Goal: Task Accomplishment & Management: Complete application form

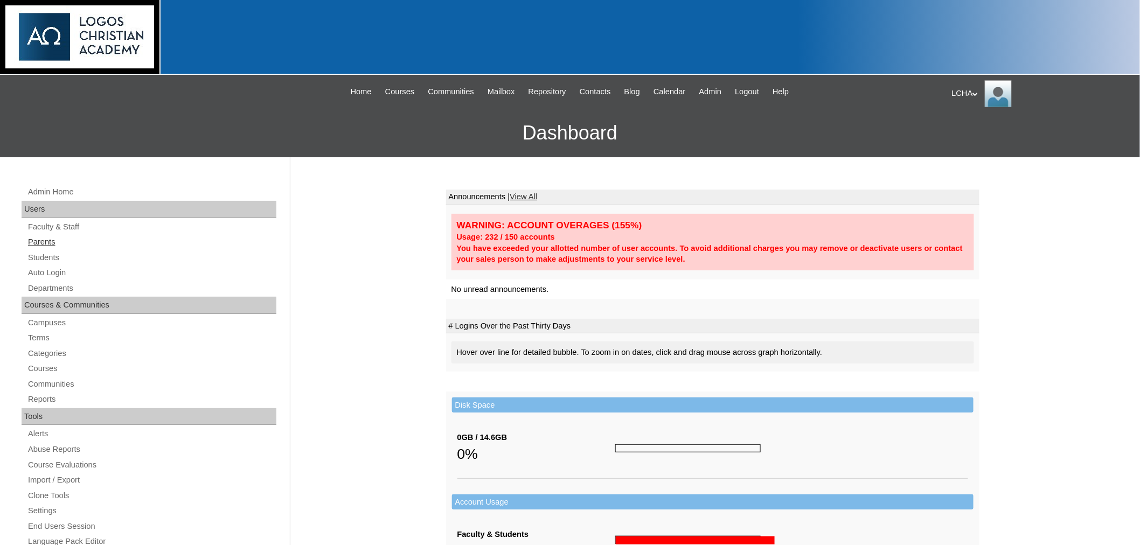
click at [45, 239] on link "Parents" at bounding box center [151, 241] width 249 height 13
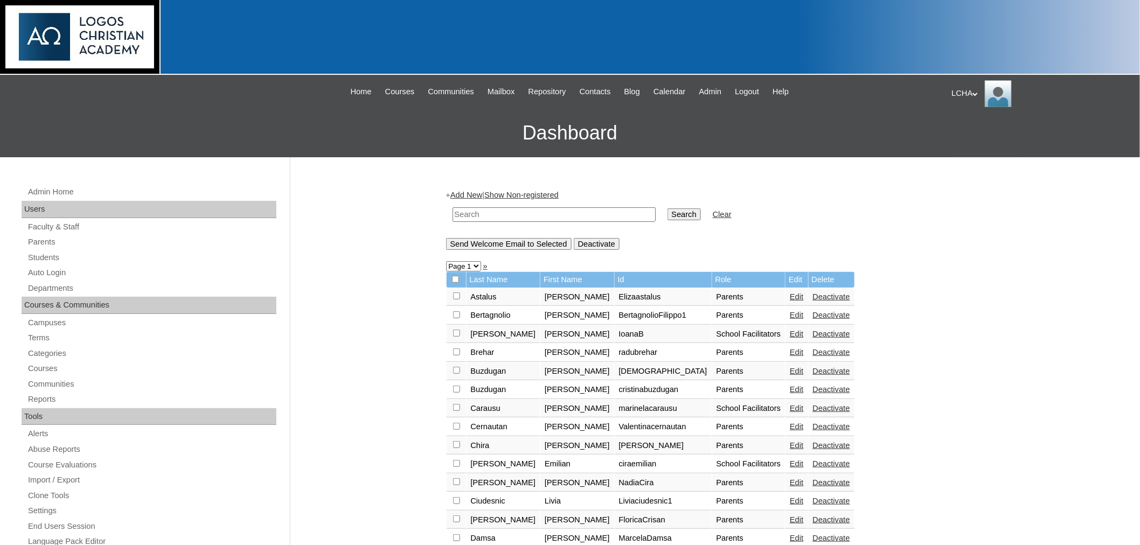
click at [474, 196] on link "Add New" at bounding box center [466, 195] width 32 height 9
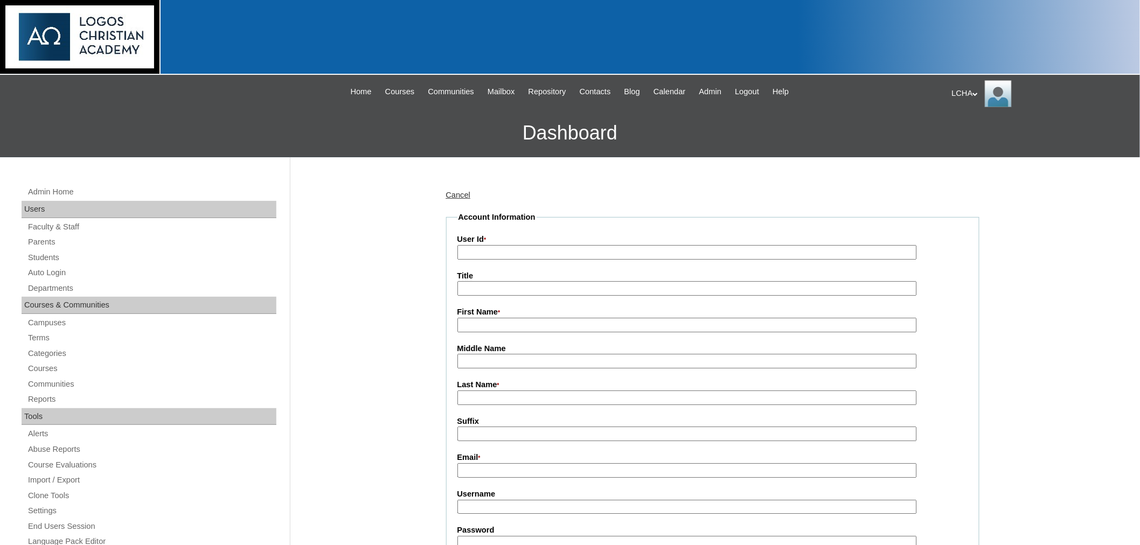
click at [492, 254] on input "User Id *" at bounding box center [686, 252] width 459 height 15
type input "ruthchiu"
click at [464, 318] on input "First Name *" at bounding box center [686, 325] width 459 height 15
type input "Ruth"
type input "Chiu"
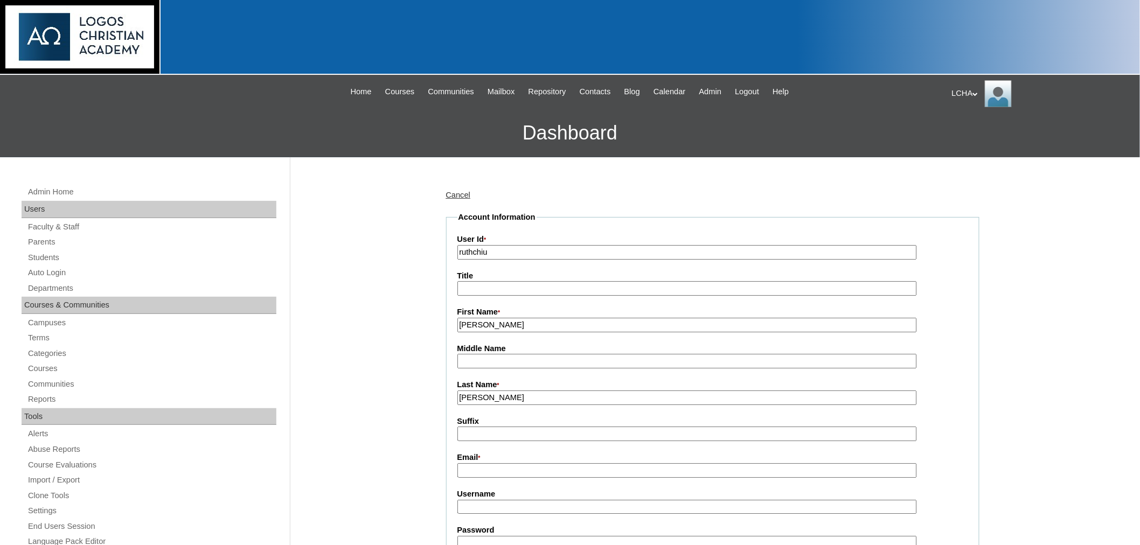
click at [476, 467] on input "Email *" at bounding box center [686, 470] width 459 height 15
type input "ruthechiu@gmail.com"
click at [483, 500] on input "Username" at bounding box center [686, 507] width 459 height 15
type input "ruthchiu1"
click at [471, 536] on input "Password" at bounding box center [686, 543] width 459 height 15
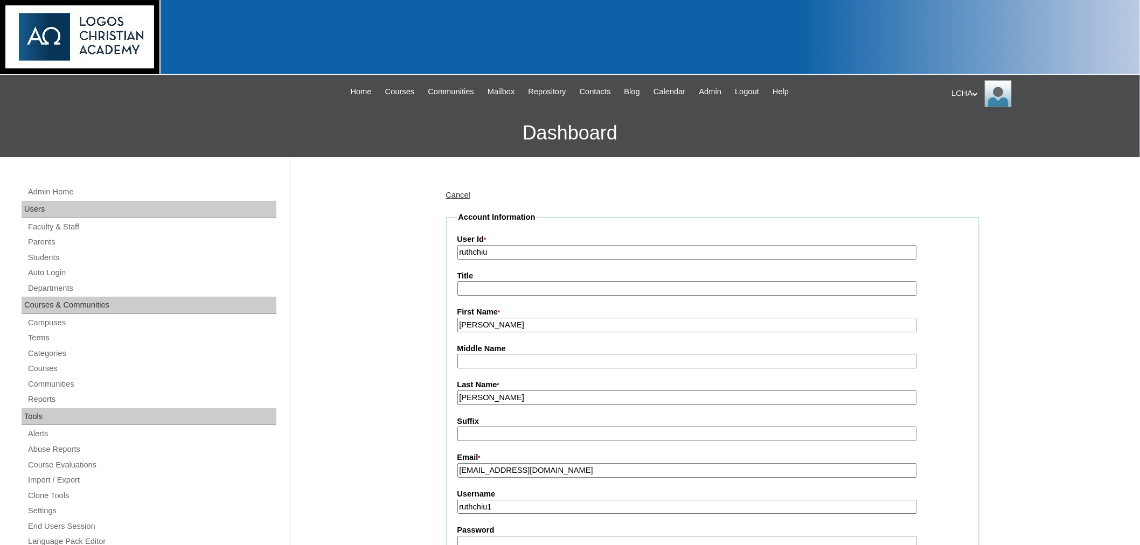
type input "Logos123"
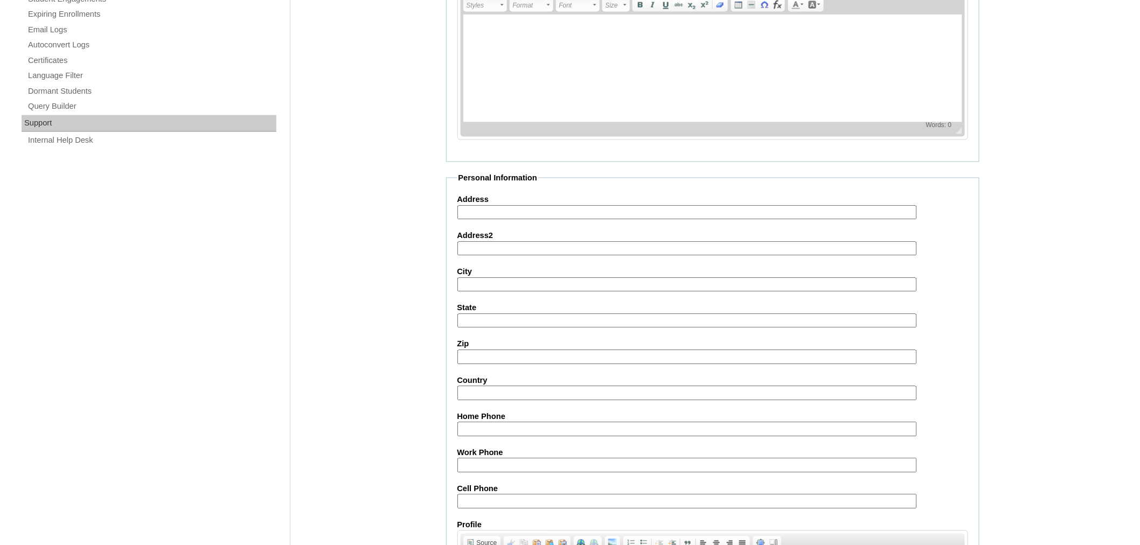
scroll to position [739, 0]
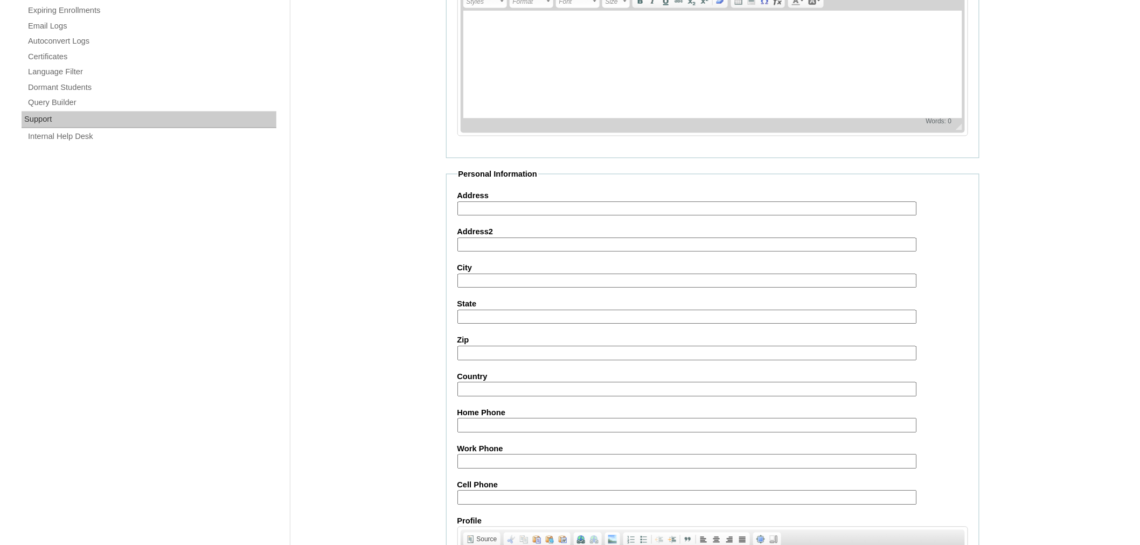
click at [491, 202] on input "Address" at bounding box center [686, 209] width 459 height 15
type input "33 w Stonegate Ave"
click at [483, 274] on input "City" at bounding box center [686, 281] width 459 height 15
click at [492, 274] on input "ProspectHts" at bounding box center [686, 281] width 459 height 15
type input "Prospect Hts"
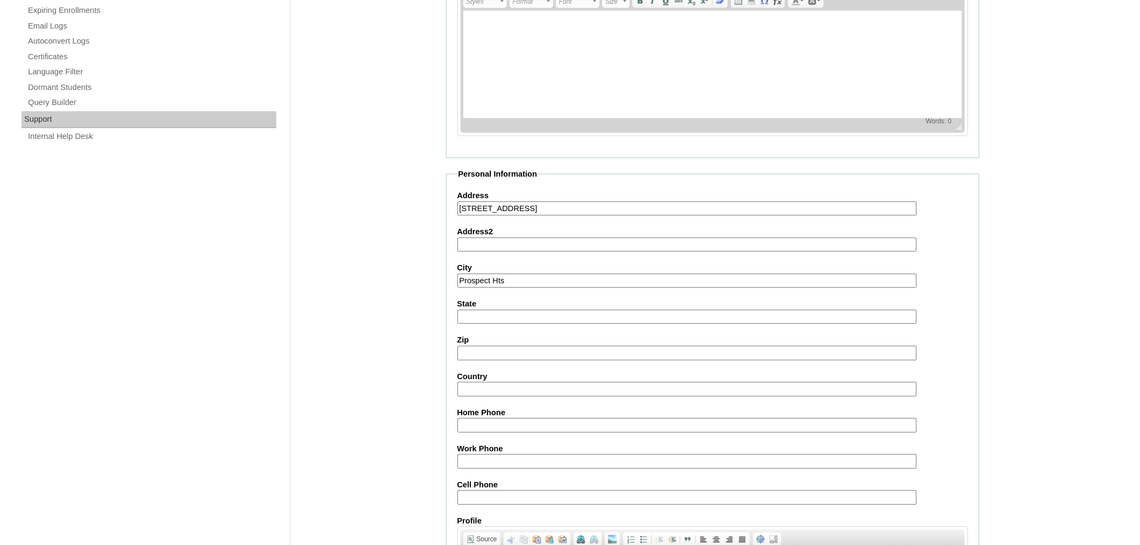
click at [488, 310] on input "State" at bounding box center [686, 317] width 459 height 15
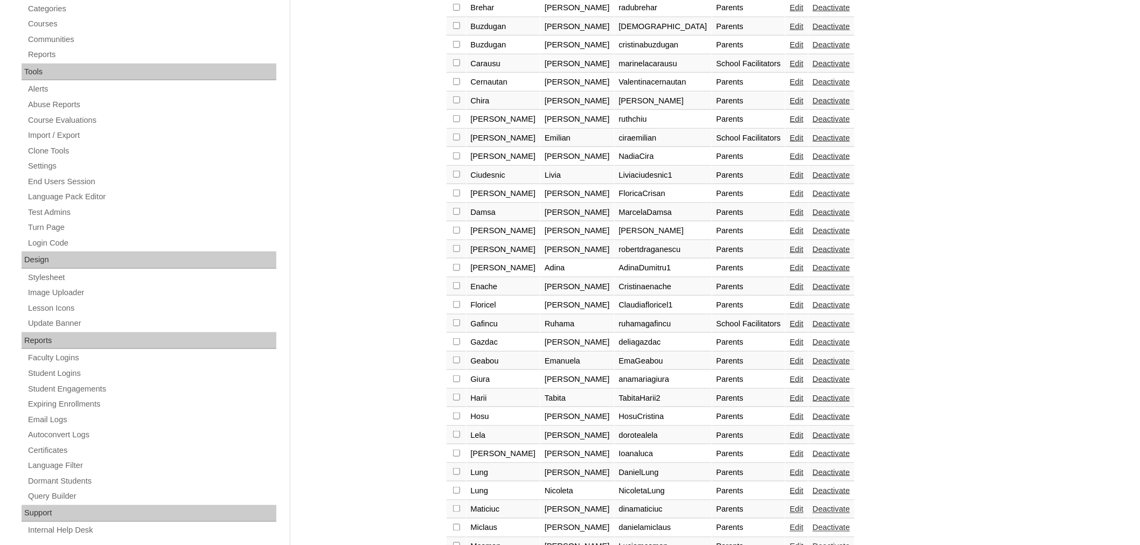
scroll to position [343, 0]
click at [790, 116] on link "Edit" at bounding box center [796, 120] width 13 height 9
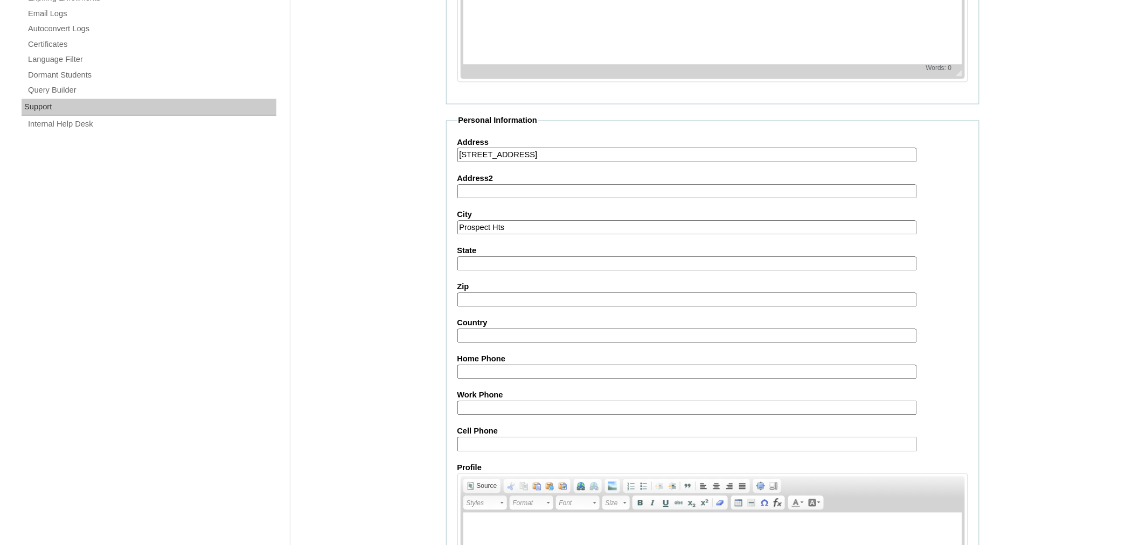
scroll to position [780, 0]
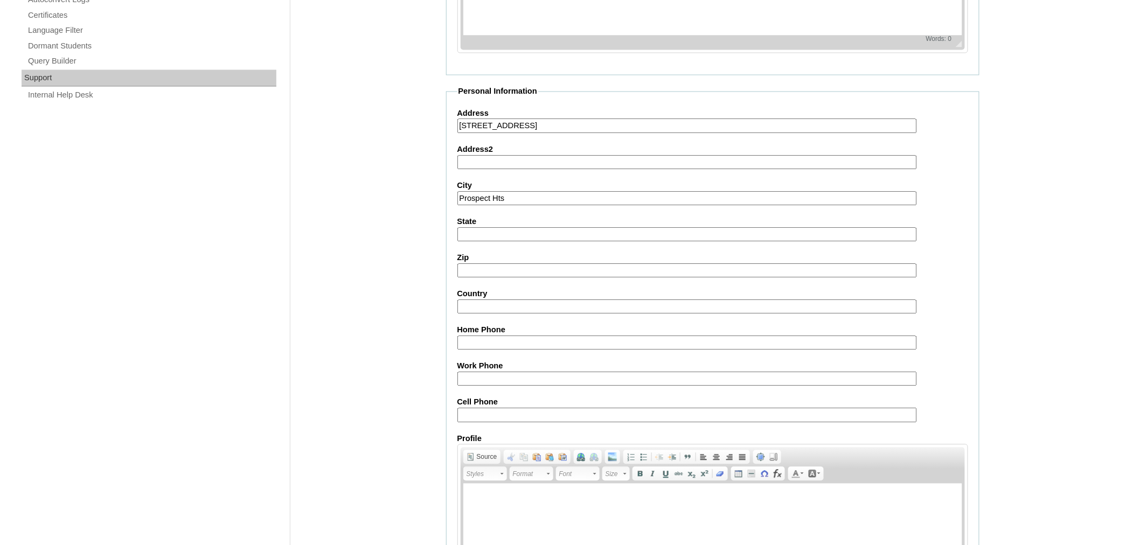
click at [481, 228] on input "State" at bounding box center [686, 235] width 459 height 15
type input "IL"
click at [482, 264] on input "Zip" at bounding box center [686, 271] width 459 height 15
type input "60070"
click at [472, 300] on input "Country" at bounding box center [686, 307] width 459 height 15
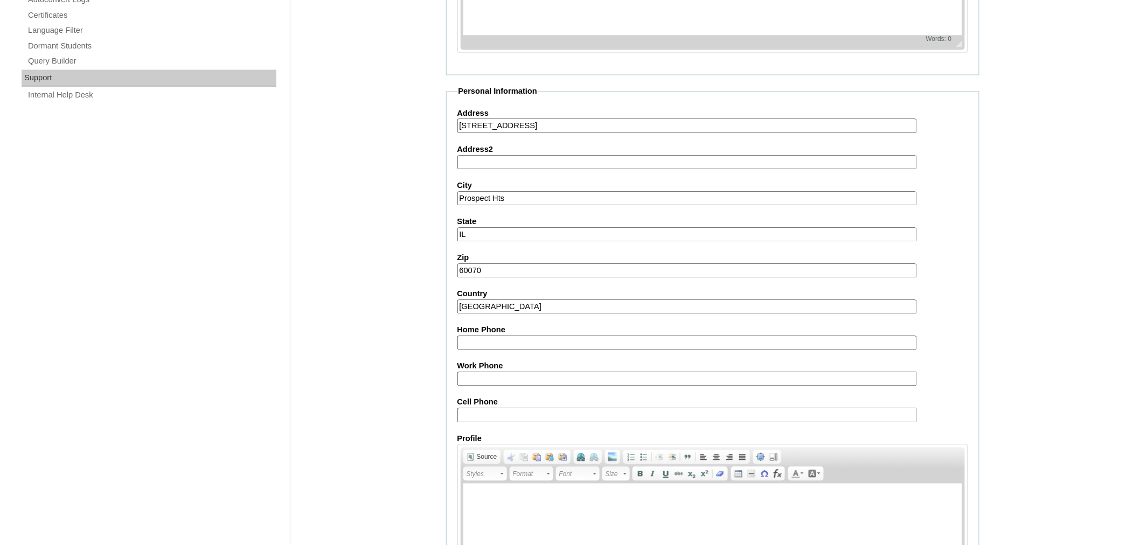
type input "USA"
click at [461, 408] on input "Cell Phone" at bounding box center [686, 415] width 459 height 15
type input "7727582741"
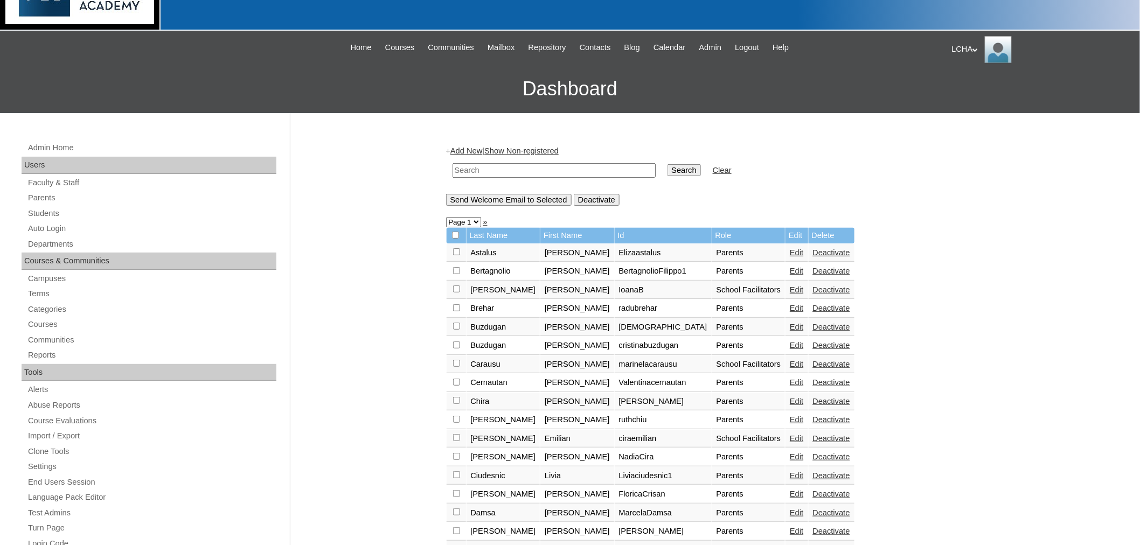
scroll to position [60, 0]
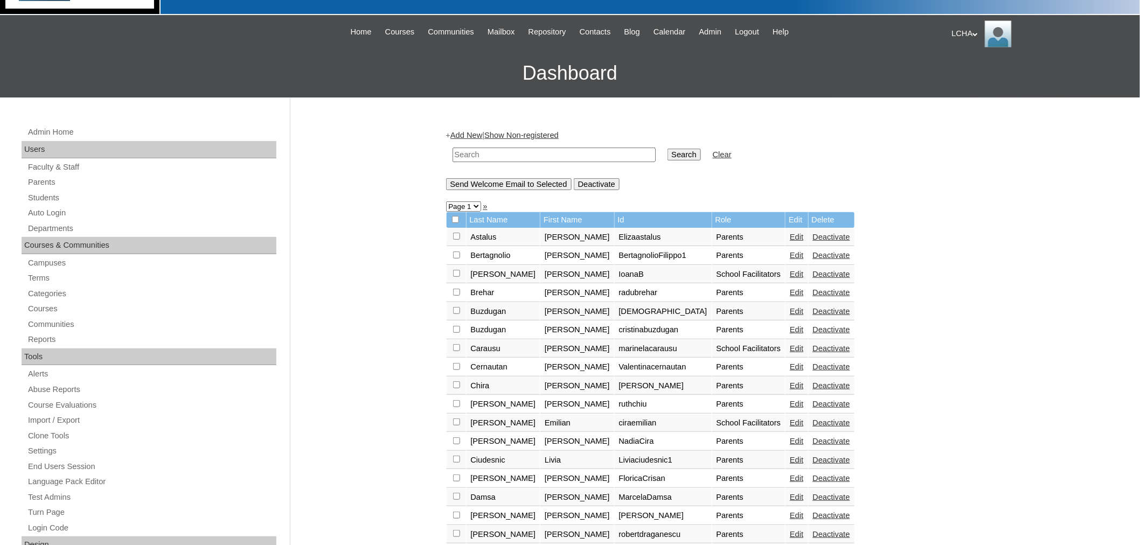
click at [479, 131] on link "Add New" at bounding box center [466, 135] width 32 height 9
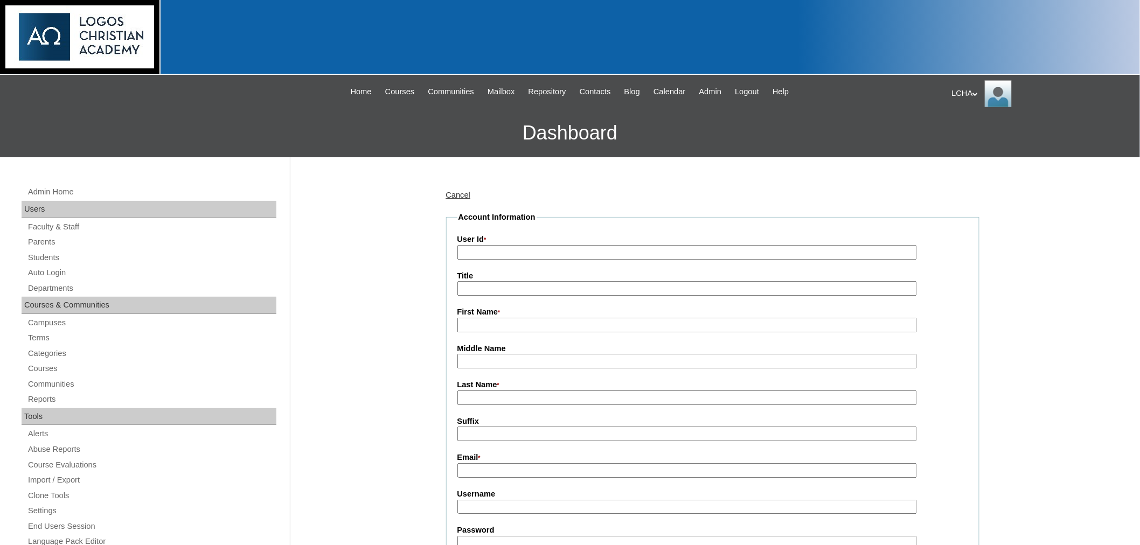
click at [483, 253] on input "User Id *" at bounding box center [686, 252] width 459 height 15
type input "josiahchiu"
click at [484, 327] on input "First Name *" at bounding box center [686, 325] width 459 height 15
type input "Josiah"
click at [466, 392] on input "Last Name *" at bounding box center [686, 398] width 459 height 15
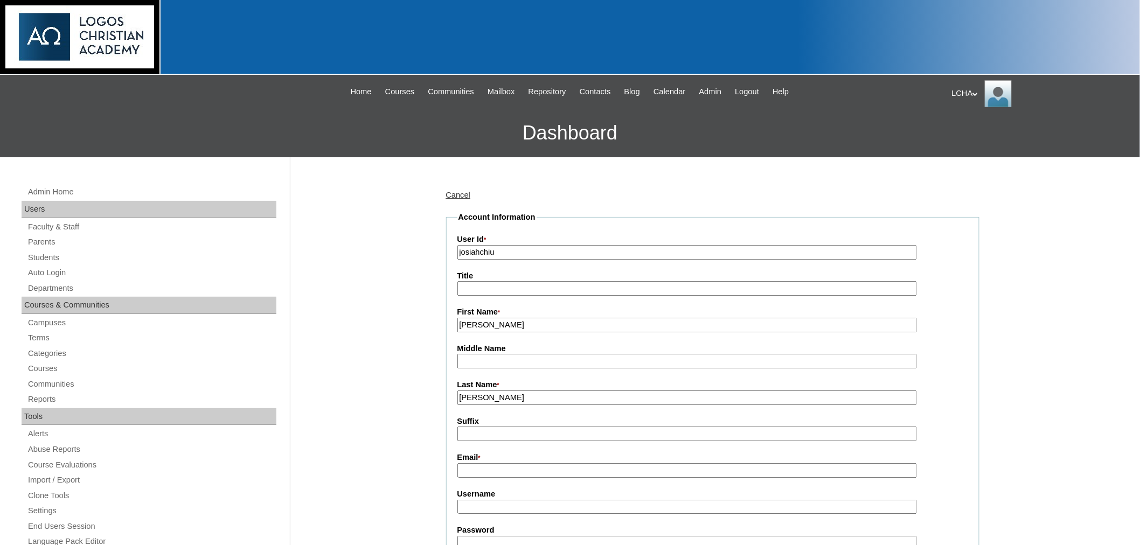
type input "Chiu"
click at [466, 354] on input "Middle Name" at bounding box center [686, 361] width 459 height 15
type input "[PERSON_NAME]"
click at [500, 463] on input "Email *" at bounding box center [686, 470] width 459 height 15
type input "[EMAIL_ADDRESS][DOMAIN_NAME]"
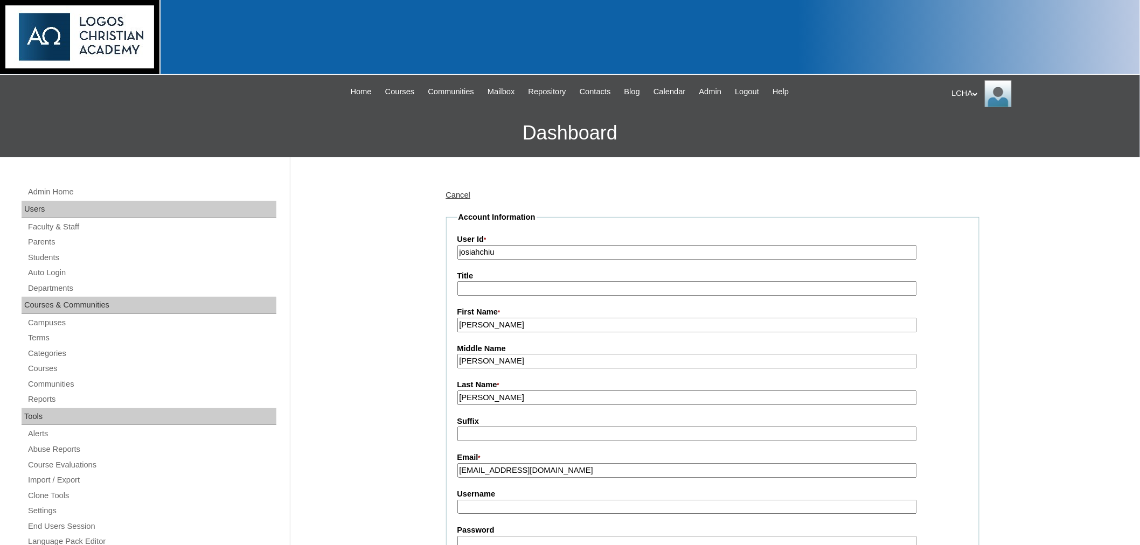
click at [491, 500] on input "Username" at bounding box center [686, 507] width 459 height 15
click at [474, 500] on input "Username" at bounding box center [686, 507] width 459 height 15
type input "josiahchiu1"
click at [503, 536] on input "Password" at bounding box center [686, 543] width 459 height 15
type input "Logos123"
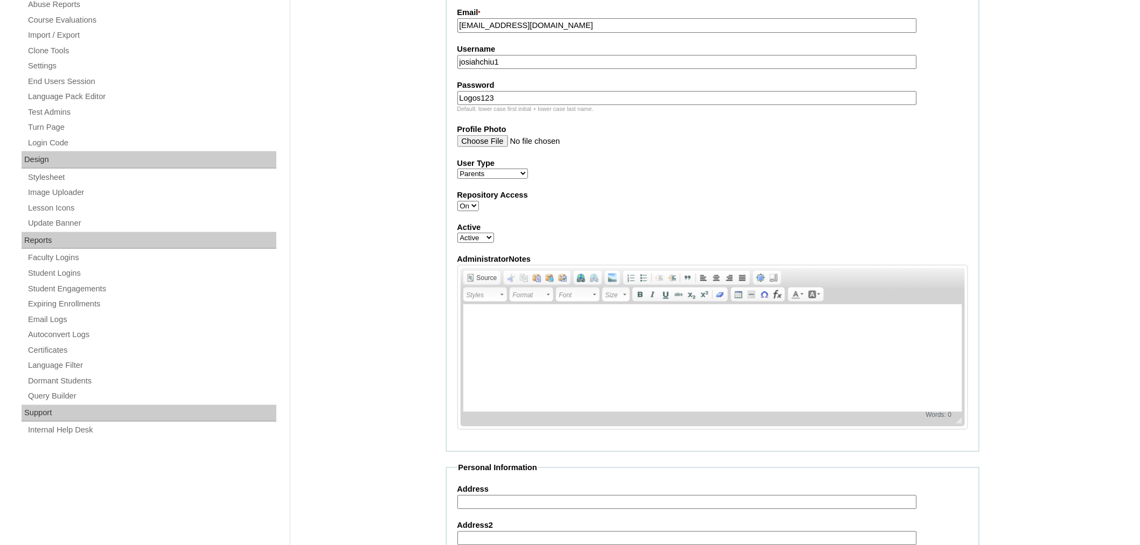
scroll to position [454, 0]
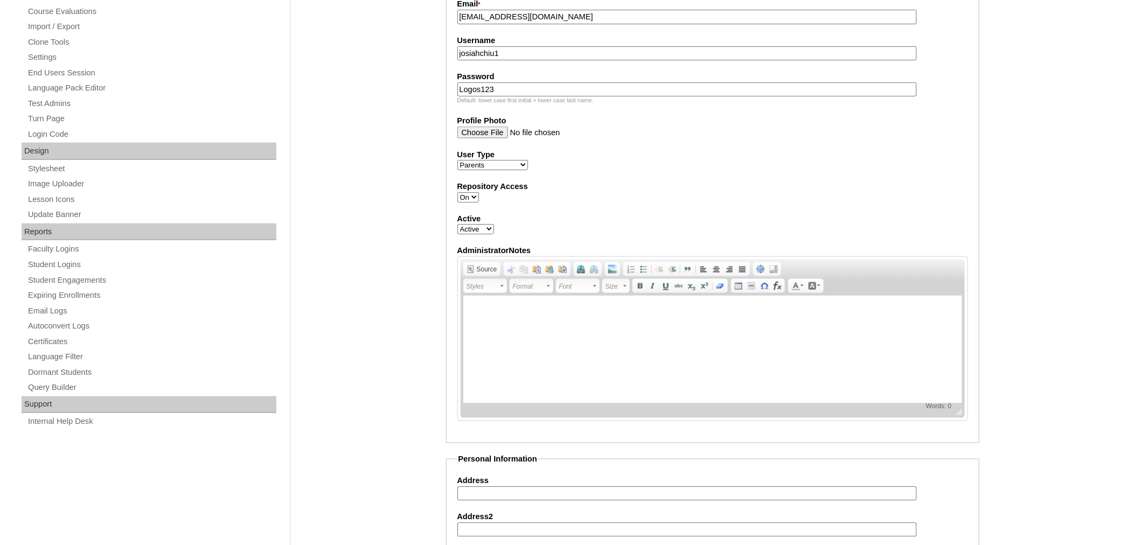
click at [507, 160] on select "Faculty Staff Student Parents School Facilitators" at bounding box center [492, 165] width 71 height 10
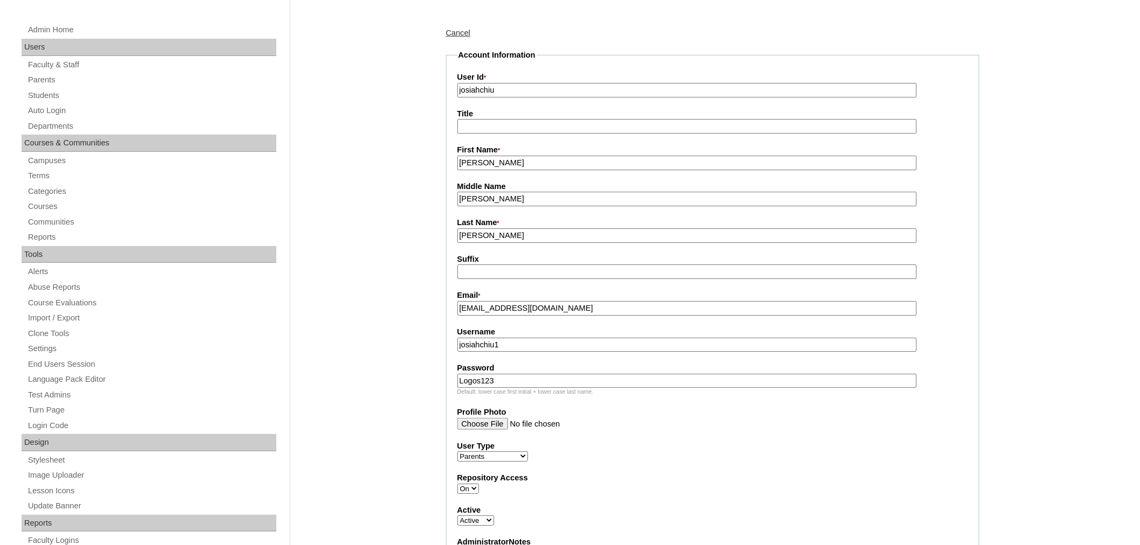
scroll to position [152, 0]
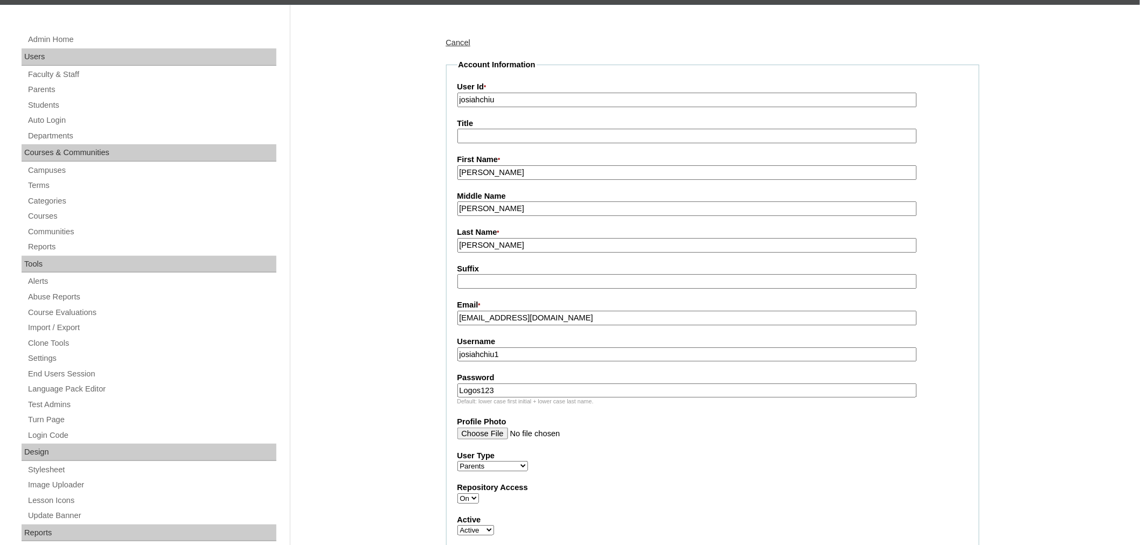
click at [482, 94] on input "josiahchiu" at bounding box center [686, 100] width 459 height 15
click at [50, 106] on link "Students" at bounding box center [151, 105] width 249 height 13
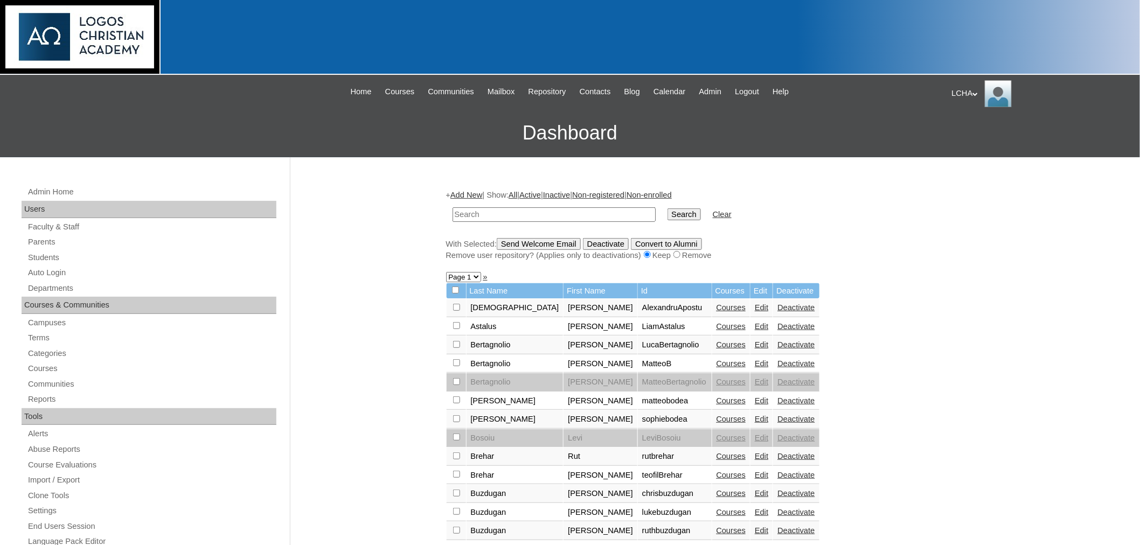
click at [471, 192] on link "Add New" at bounding box center [466, 195] width 32 height 9
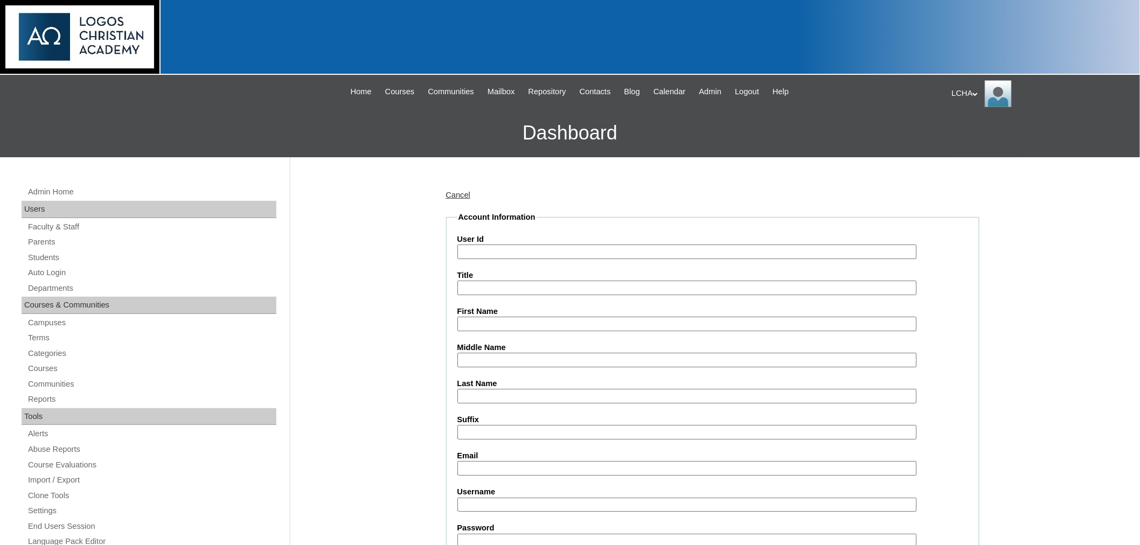
paste input "josiahchiu"
type input "josiahchiu"
click at [489, 321] on input "First Name" at bounding box center [686, 324] width 459 height 15
type input "[PERSON_NAME]"
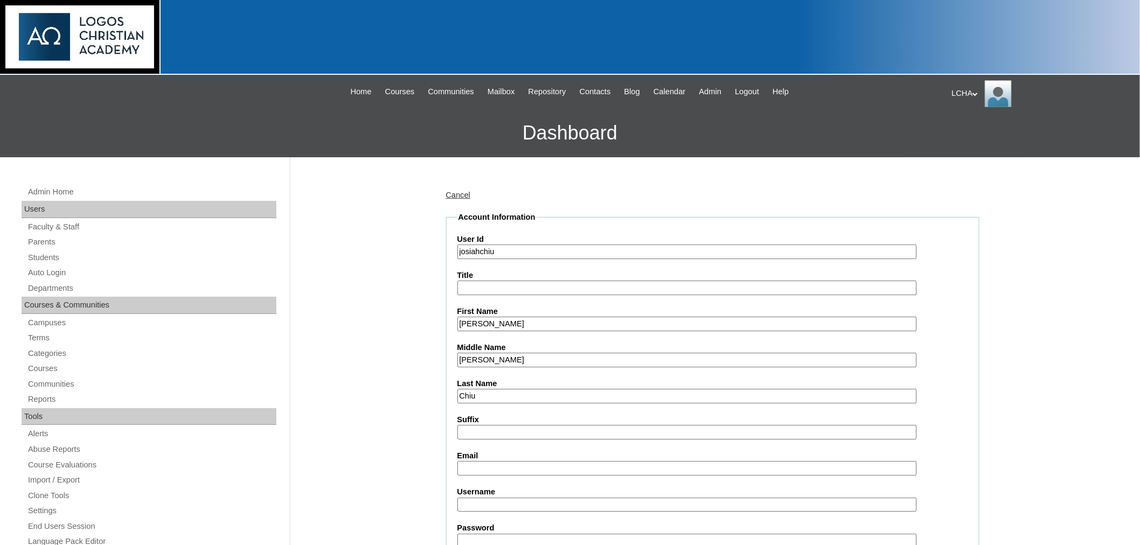
type input "Chiu"
drag, startPoint x: 489, startPoint y: 461, endPoint x: 482, endPoint y: 449, distance: 14.5
click at [489, 461] on input "Email" at bounding box center [686, 468] width 459 height 15
type input "ruthechiu@gmail.com"
click at [497, 498] on input "Username" at bounding box center [686, 505] width 459 height 15
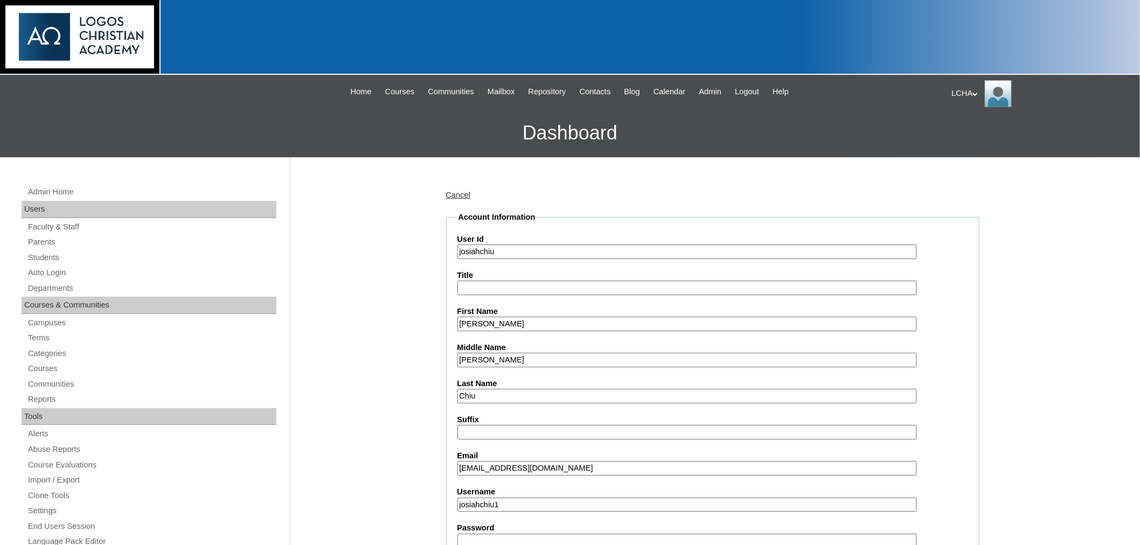
type input "josiahchiu1"
drag, startPoint x: 491, startPoint y: 530, endPoint x: 495, endPoint y: 523, distance: 8.2
click at [491, 534] on input "Password" at bounding box center [686, 541] width 459 height 15
type input "Logos123"
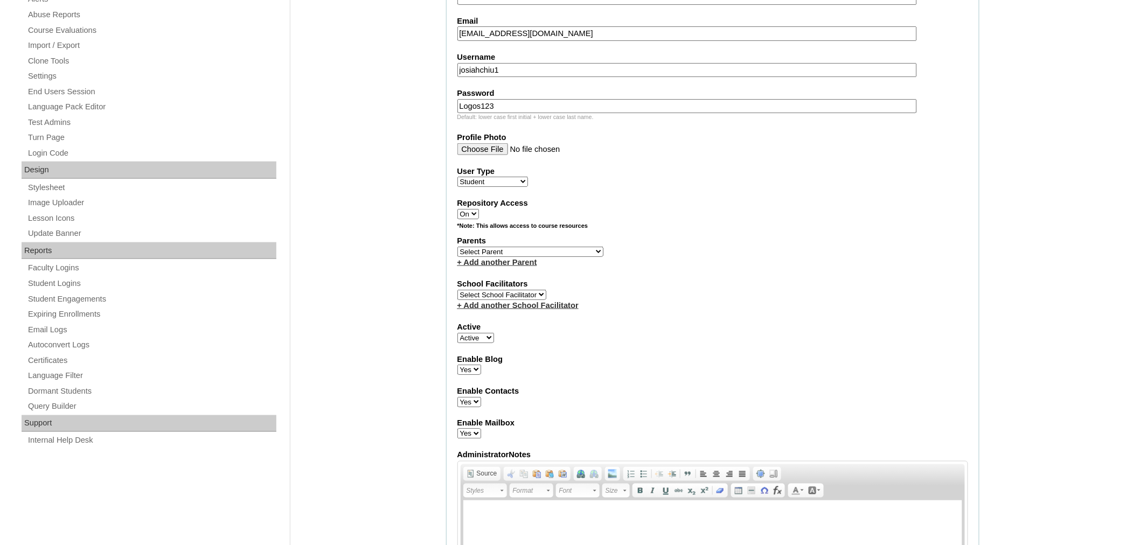
scroll to position [446, 0]
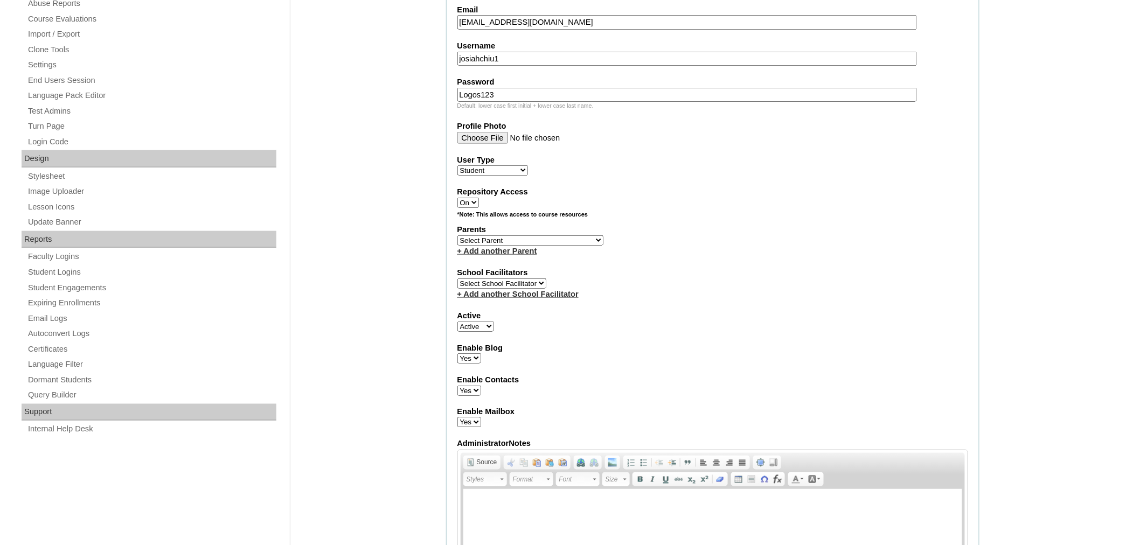
click at [481, 235] on select "Select Parent Astalus, Eliza Bertagnolio, Filippo Brehar, Radu Buzdugan, Cristi…" at bounding box center [530, 240] width 146 height 10
select select "98911"
click at [457, 235] on select "Select Parent Astalus, Eliza Bertagnolio, Filippo Brehar, Radu Buzdugan, Cristi…" at bounding box center [530, 240] width 146 height 10
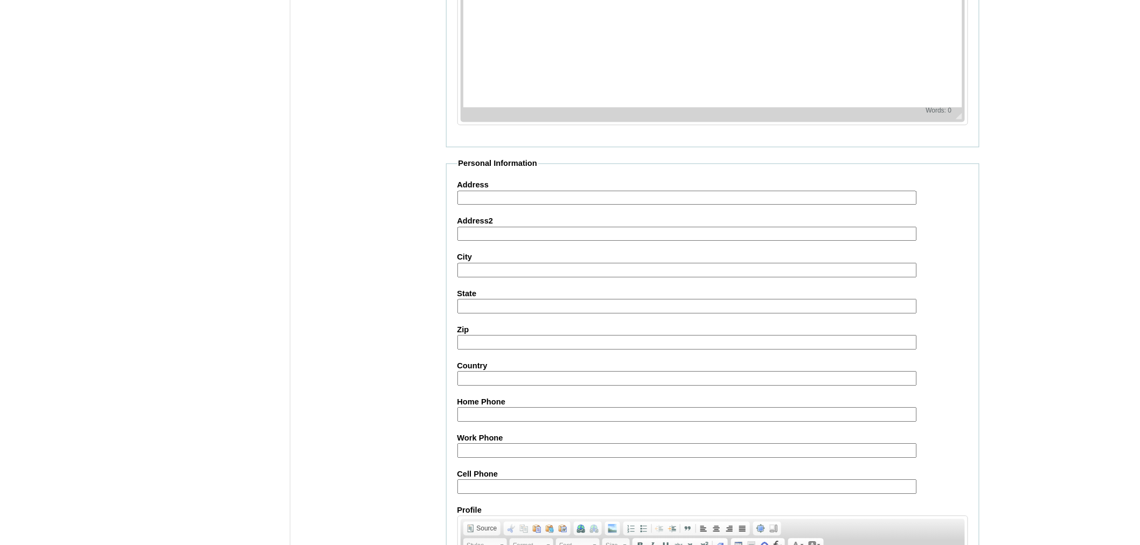
scroll to position [1102, 0]
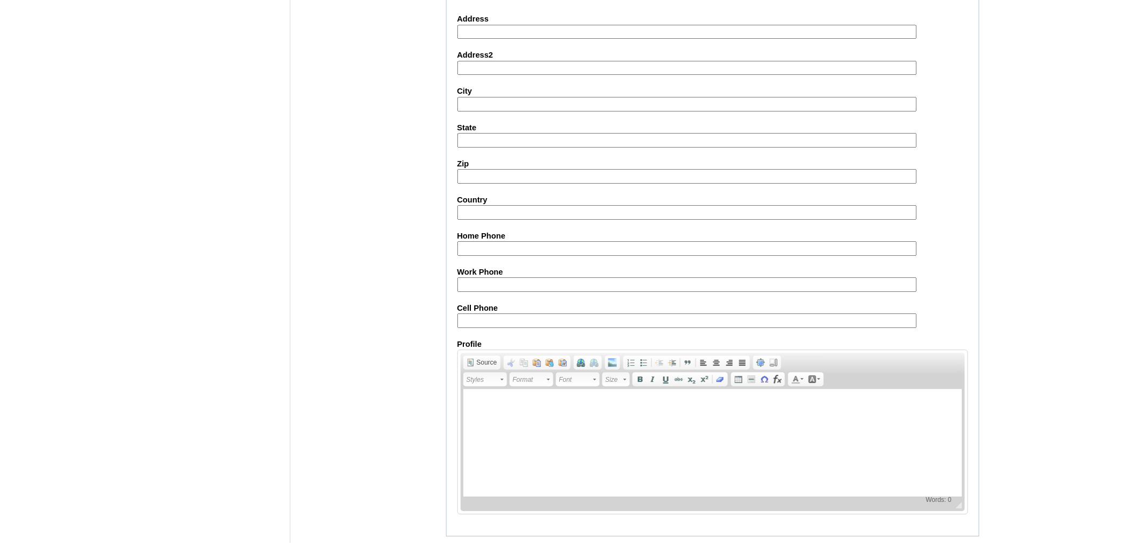
click at [472, 545] on input "Submit" at bounding box center [462, 553] width 33 height 12
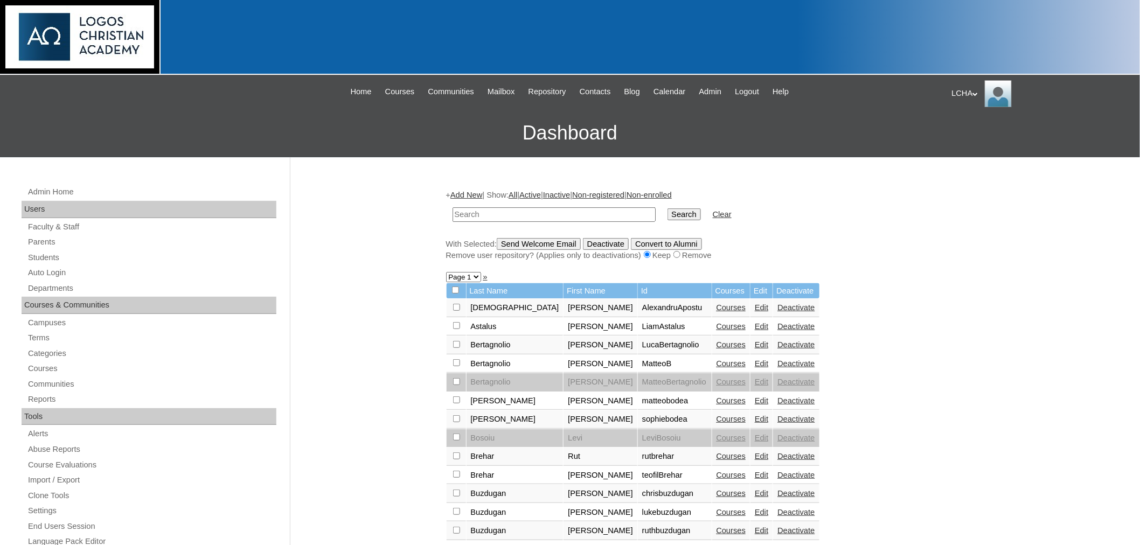
click at [472, 196] on link "Add New" at bounding box center [466, 195] width 32 height 9
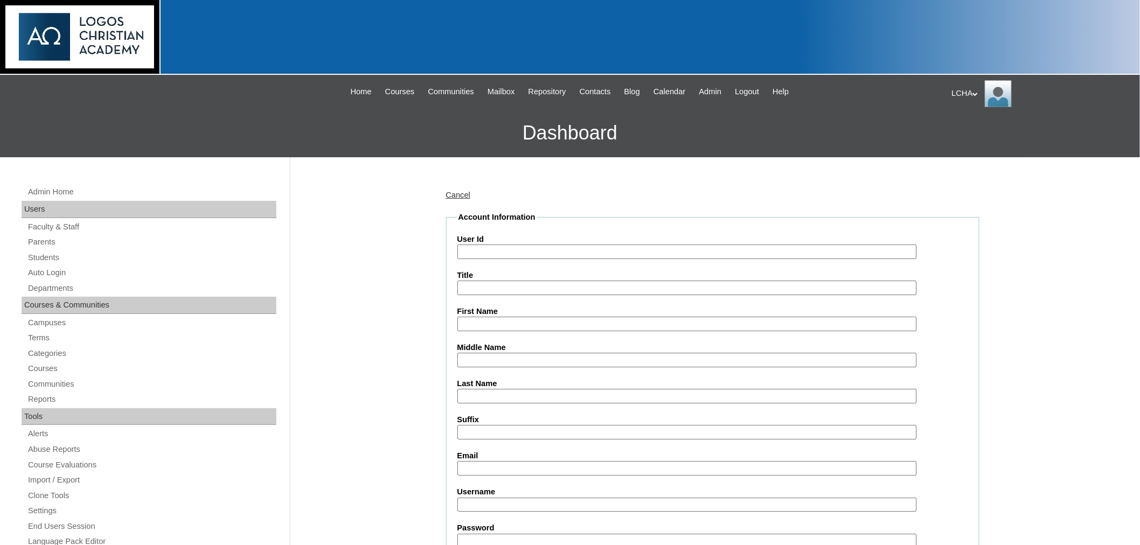
click at [458, 191] on link "Cancel" at bounding box center [458, 195] width 25 height 9
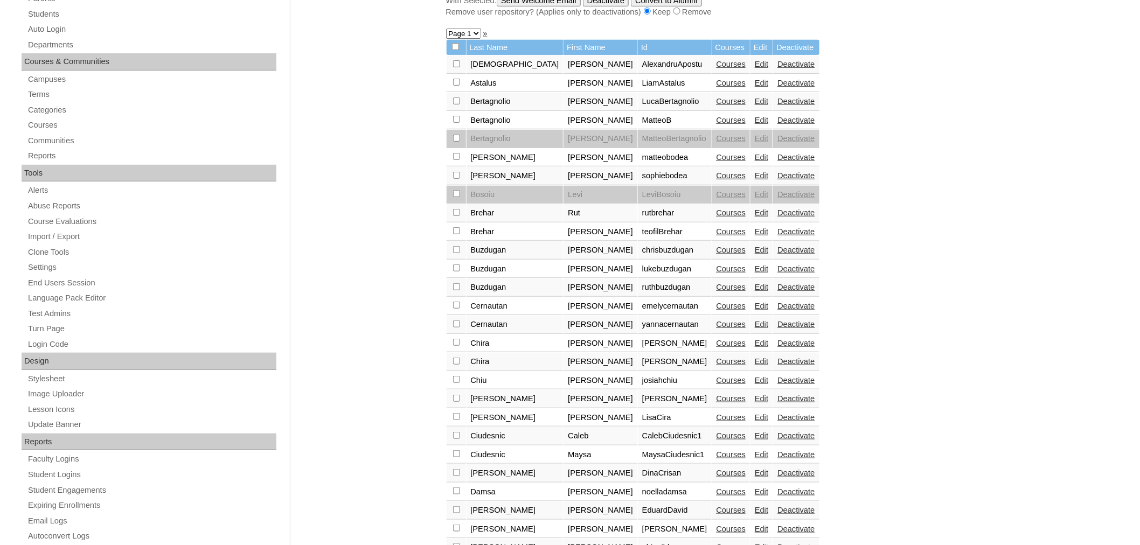
scroll to position [256, 0]
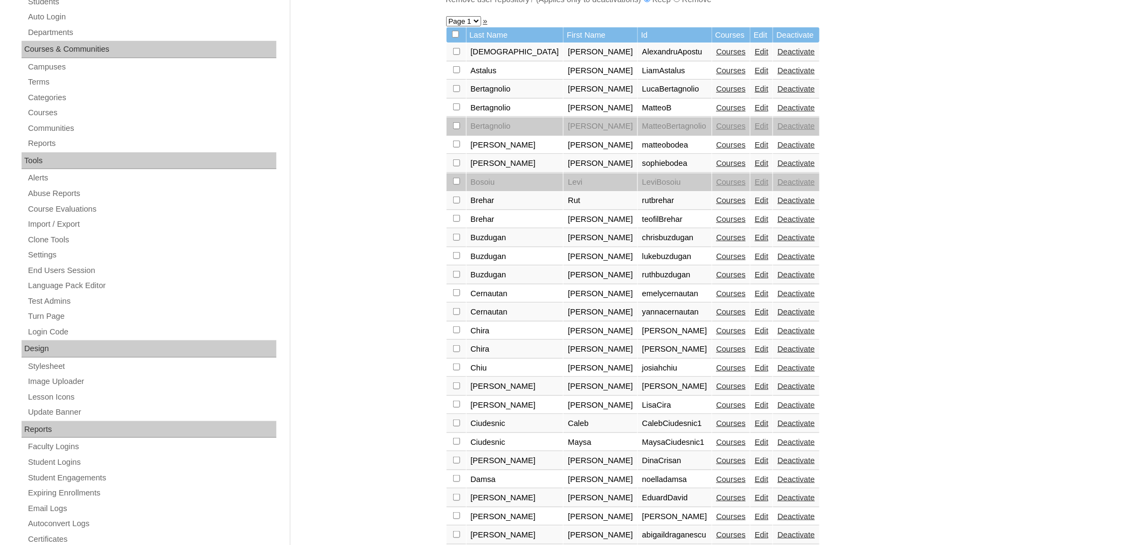
click at [453, 55] on input "checkbox" at bounding box center [456, 51] width 7 height 7
checkbox input "true"
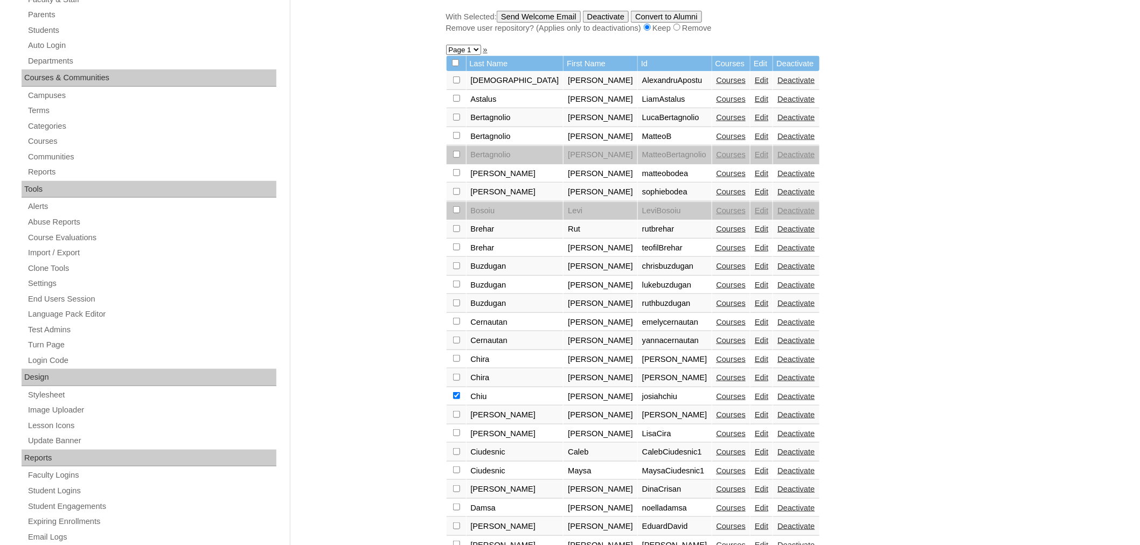
scroll to position [224, 0]
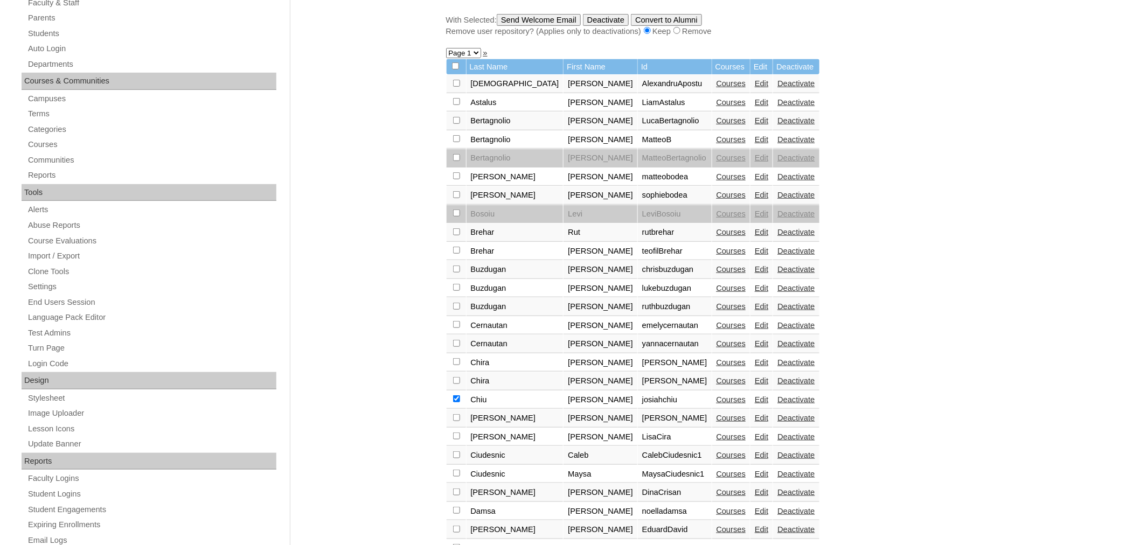
click at [561, 19] on input "Send Welcome Email" at bounding box center [539, 20] width 84 height 12
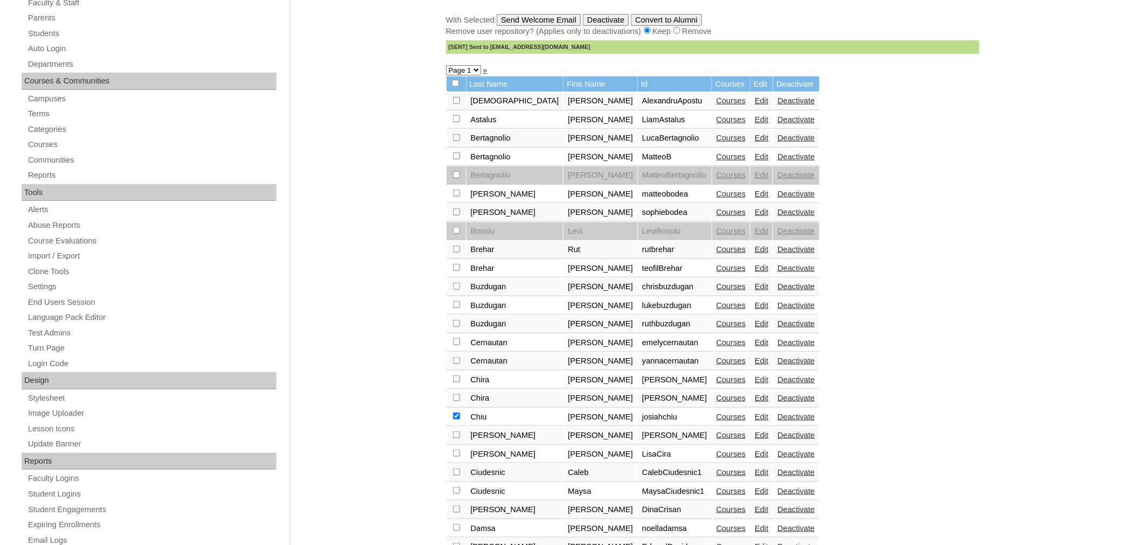
click at [716, 413] on link "Courses" at bounding box center [731, 417] width 30 height 9
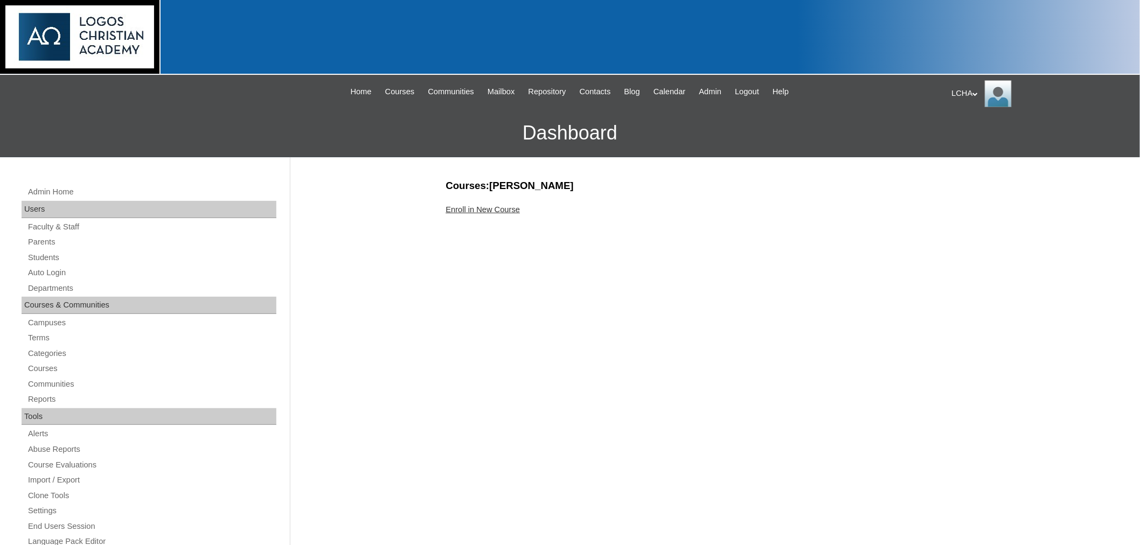
click at [500, 206] on link "Enroll in New Course" at bounding box center [483, 209] width 74 height 9
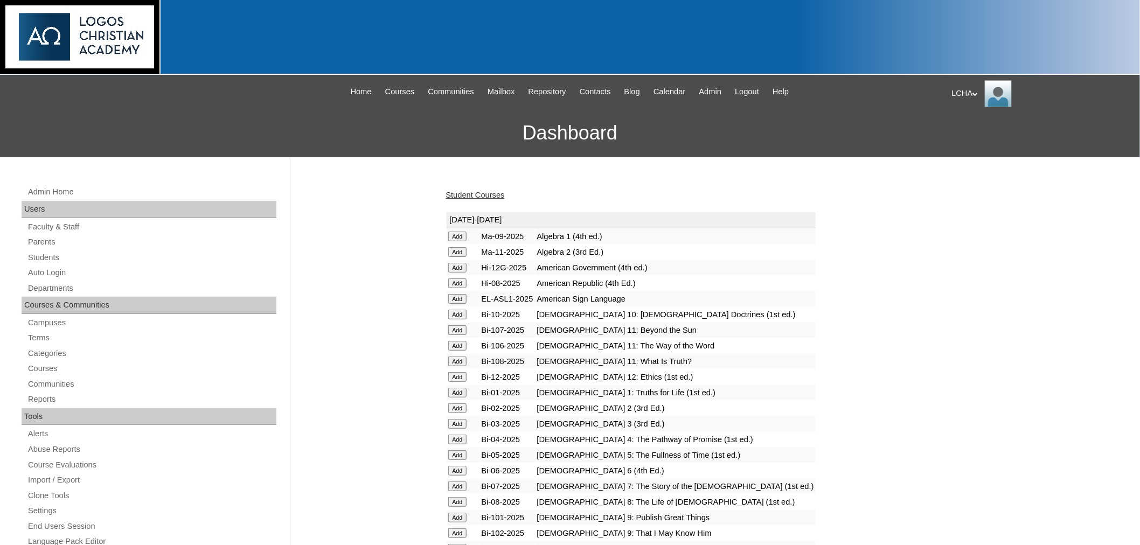
click at [461, 241] on input "Add" at bounding box center [457, 237] width 19 height 10
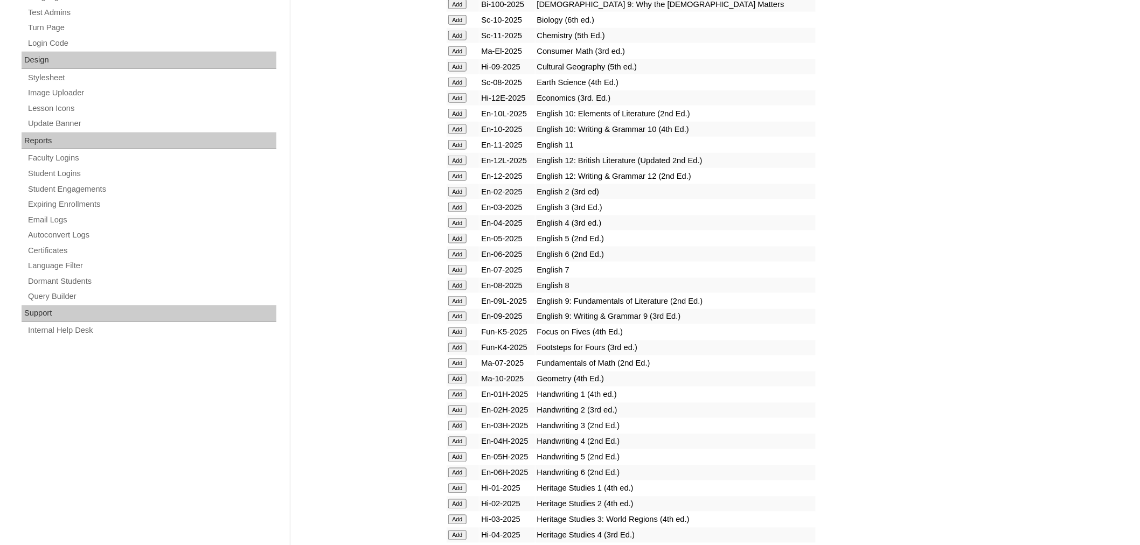
scroll to position [559, 0]
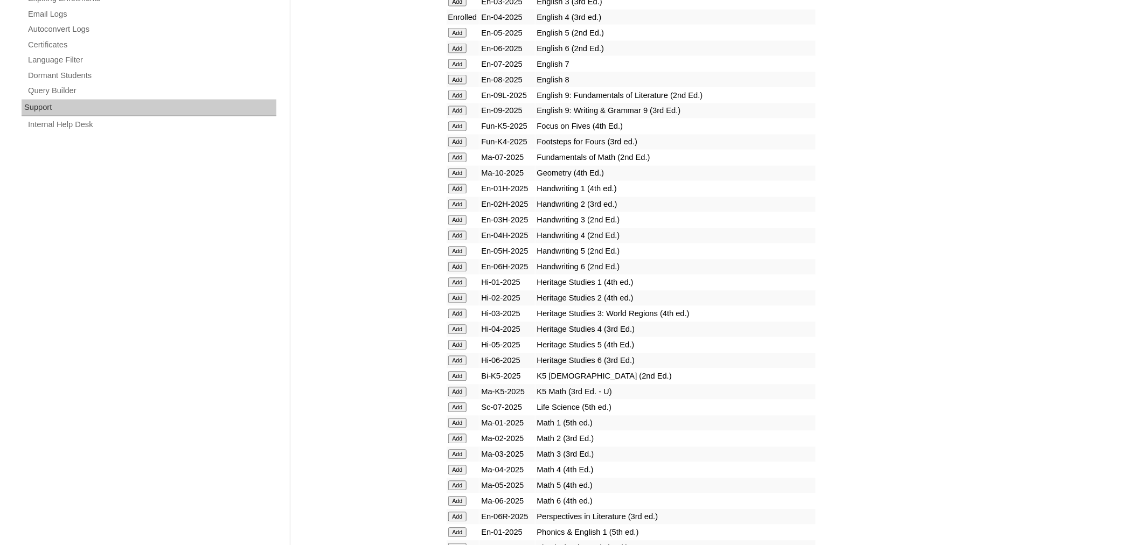
scroll to position [761, 0]
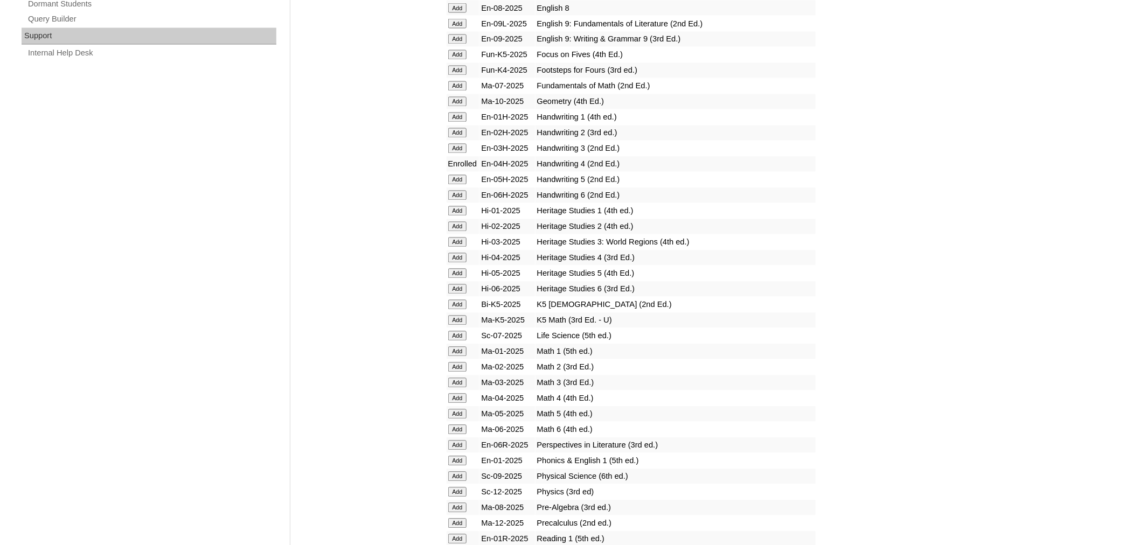
scroll to position [855, 0]
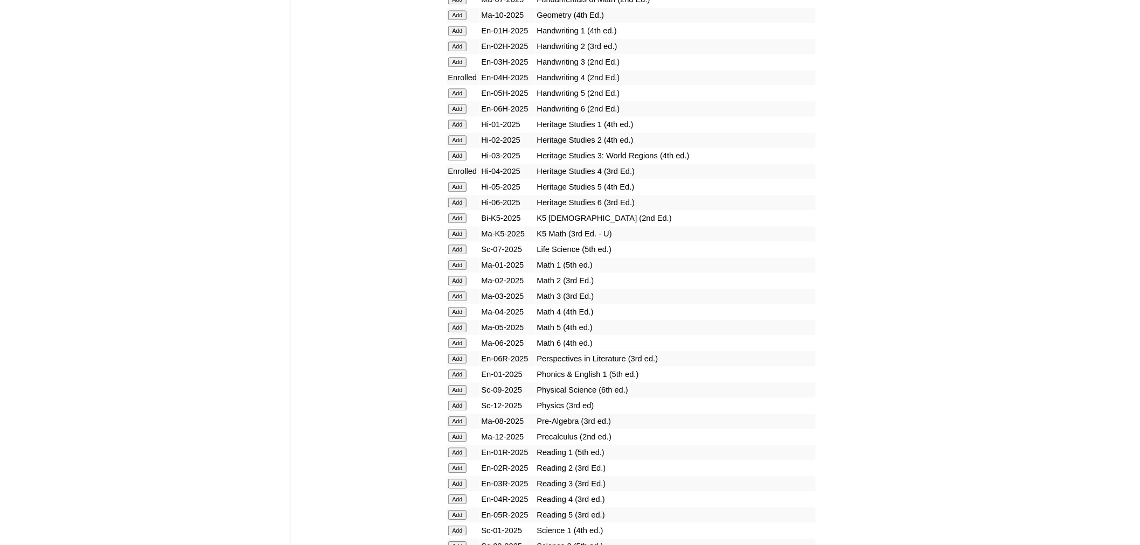
scroll to position [927, 0]
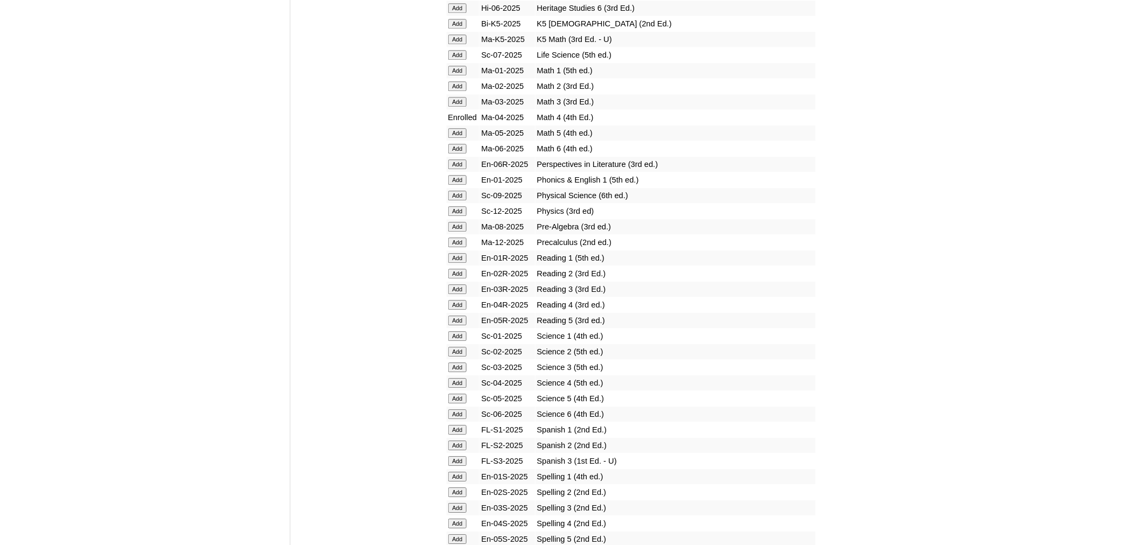
scroll to position [1111, 0]
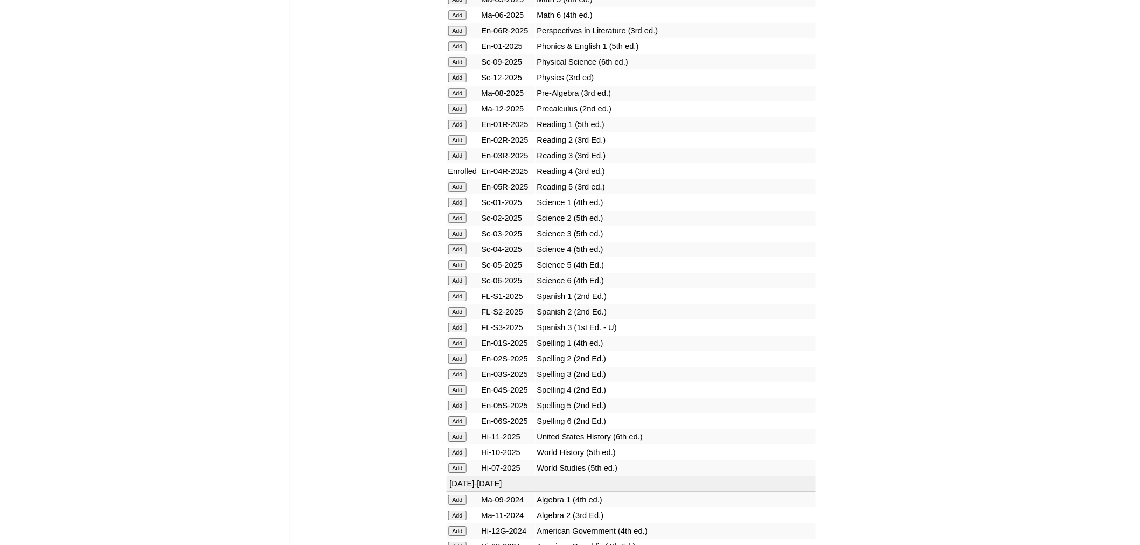
scroll to position [1241, 0]
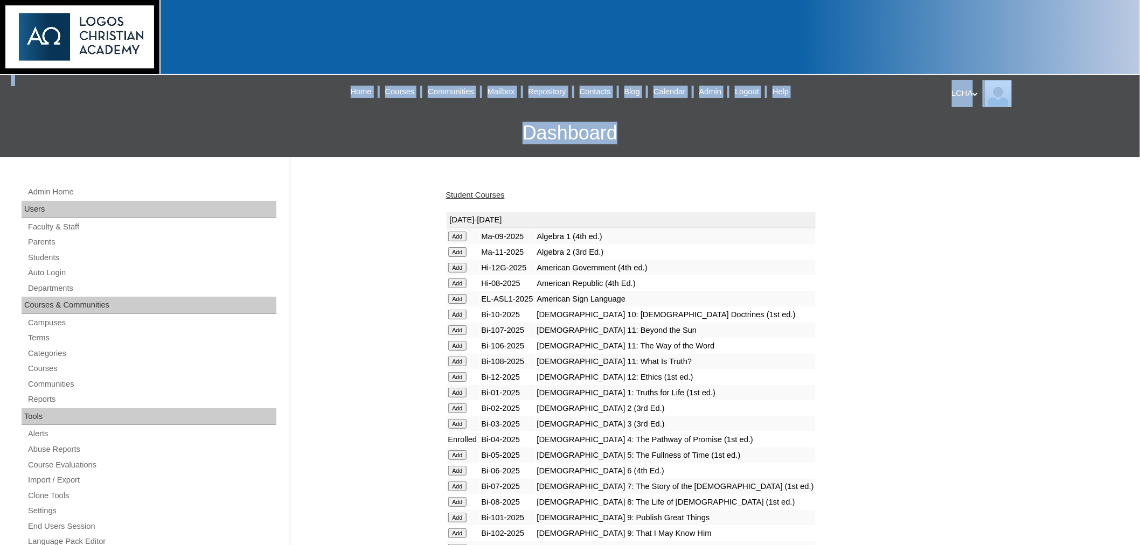
drag, startPoint x: 1139, startPoint y: 41, endPoint x: 1140, endPoint y: 98, distance: 57.1
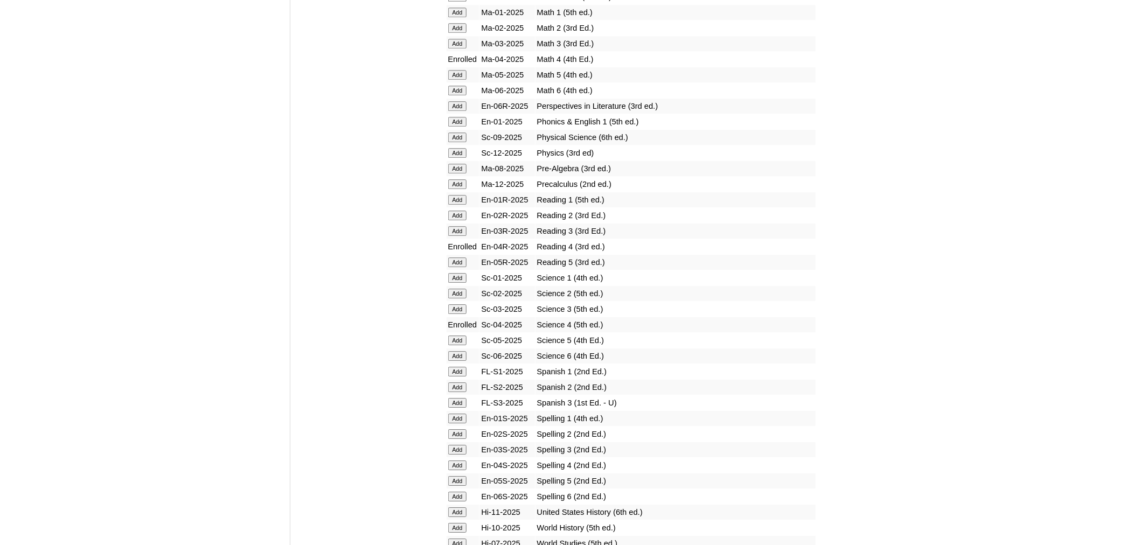
scroll to position [1165, 0]
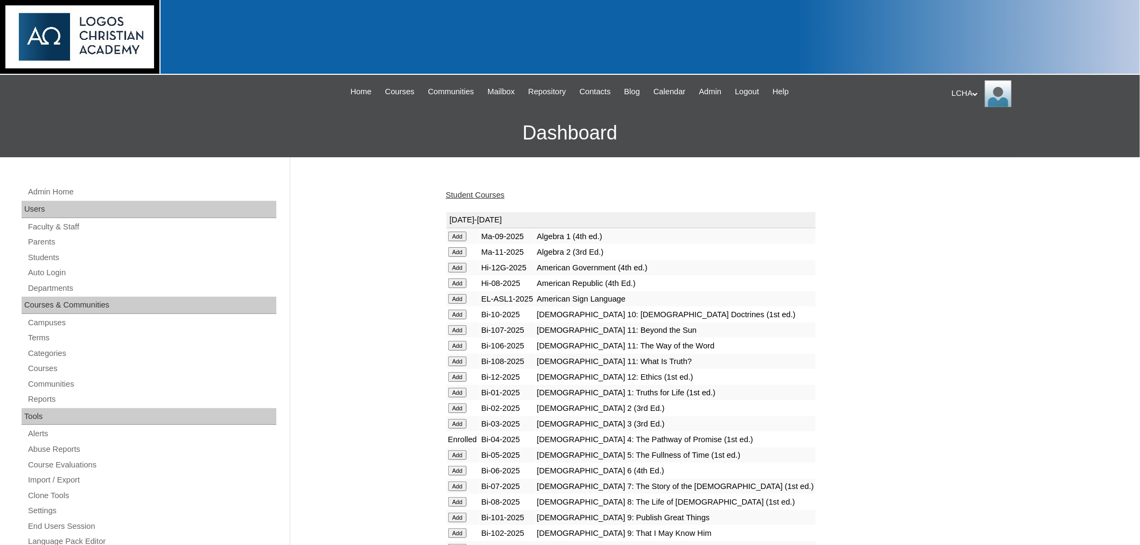
click at [478, 195] on link "Student Courses" at bounding box center [475, 195] width 59 height 9
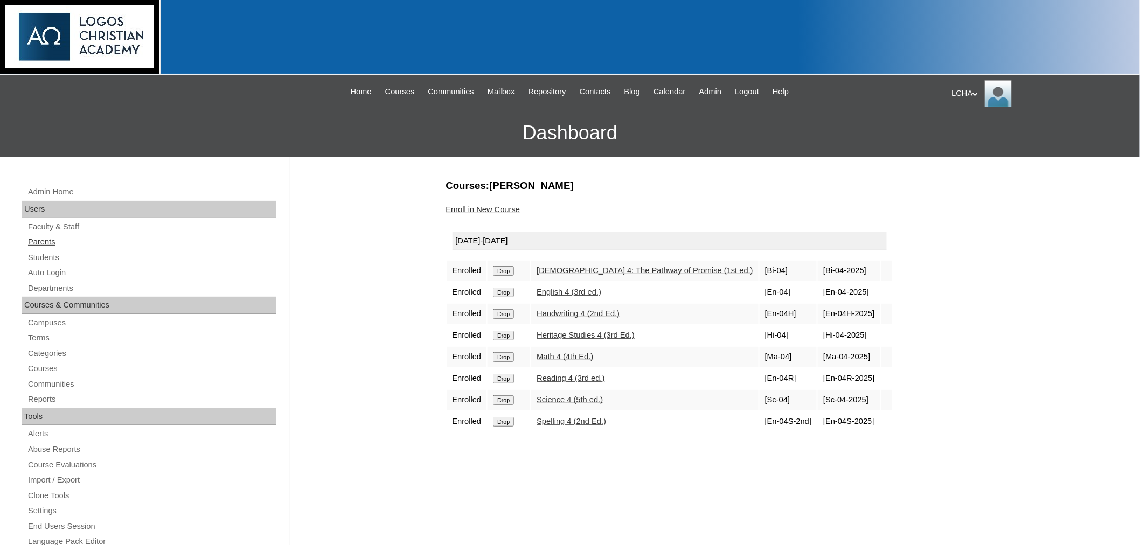
click at [40, 241] on link "Parents" at bounding box center [151, 241] width 249 height 13
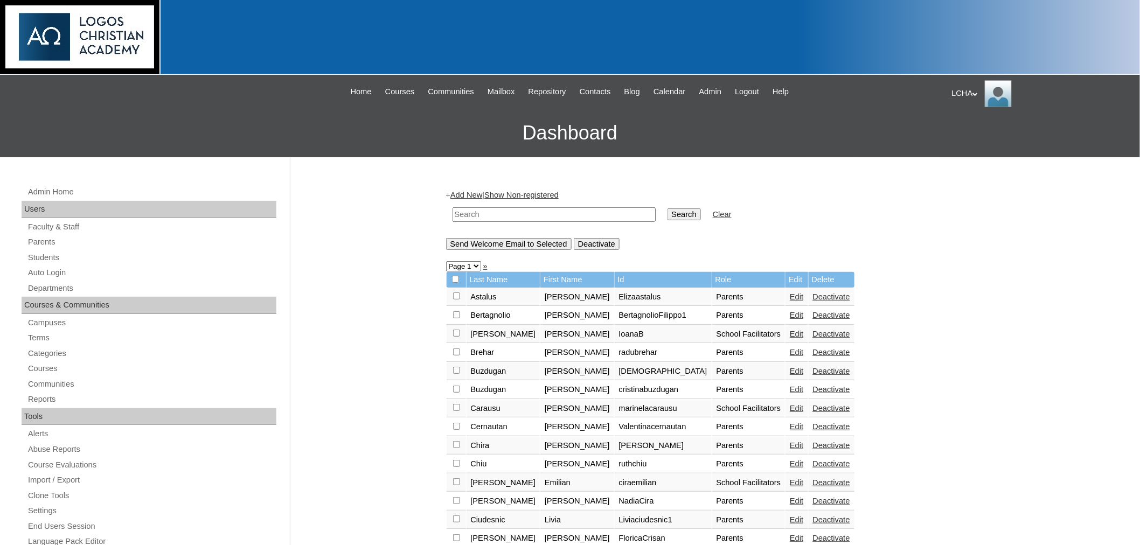
click at [453, 300] on input "checkbox" at bounding box center [456, 296] width 7 height 7
checkbox input "true"
click at [516, 243] on input "Send Welcome Email to Selected" at bounding box center [509, 244] width 126 height 12
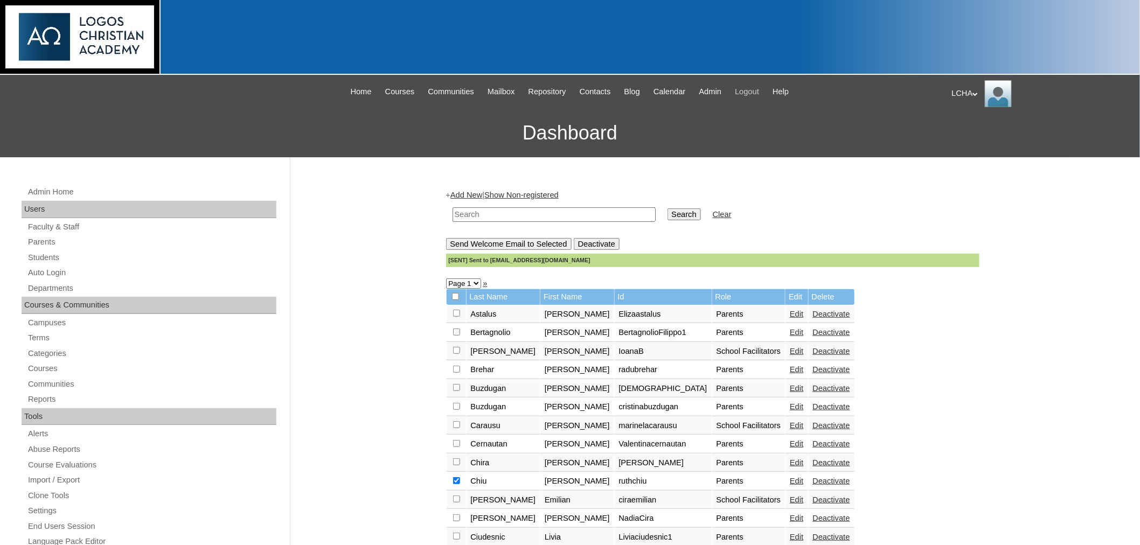
click at [759, 87] on span "Logout" at bounding box center [747, 92] width 24 height 12
